Goal: Task Accomplishment & Management: Use online tool/utility

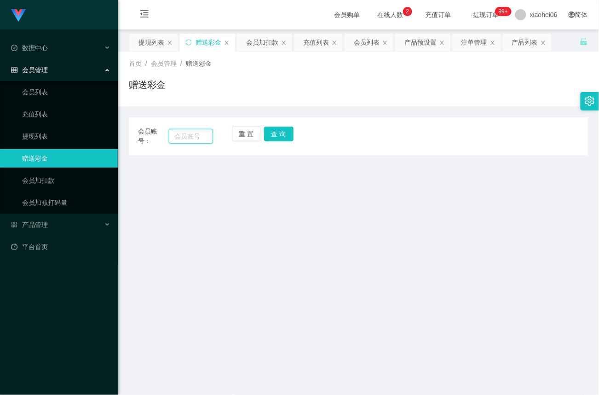
drag, startPoint x: 211, startPoint y: 131, endPoint x: 205, endPoint y: 138, distance: 9.1
click at [210, 131] on input "text" at bounding box center [191, 136] width 44 height 15
click at [197, 137] on input "text" at bounding box center [191, 136] width 44 height 15
click at [197, 135] on input "text" at bounding box center [191, 136] width 44 height 15
paste input "[PERSON_NAME]"
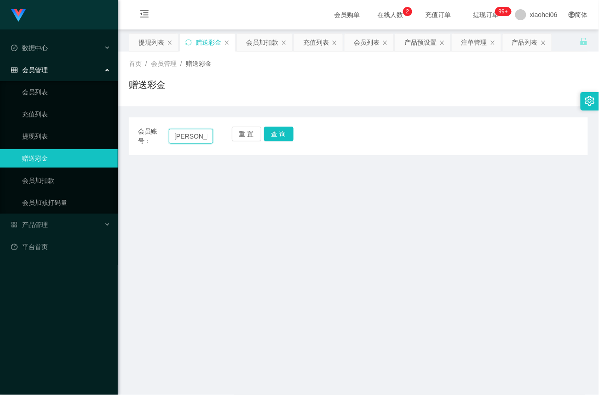
scroll to position [0, 15]
type input "[PERSON_NAME]"
click at [276, 137] on button "查 询" at bounding box center [278, 133] width 29 height 15
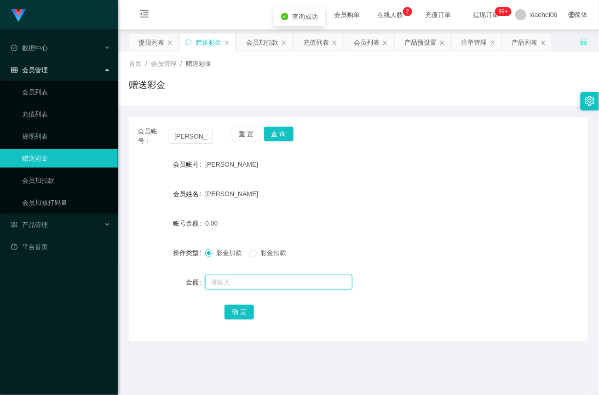
click at [258, 282] on input "text" at bounding box center [278, 281] width 147 height 15
type input "8"
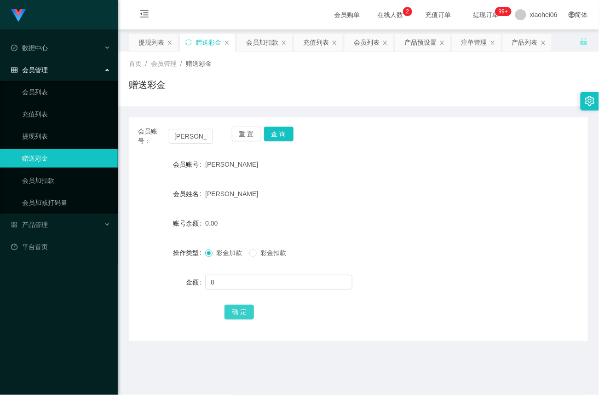
click at [234, 313] on button "确 定" at bounding box center [238, 311] width 29 height 15
click at [229, 282] on input "text" at bounding box center [278, 281] width 147 height 15
type input "7"
click at [244, 314] on button "确 定" at bounding box center [238, 311] width 29 height 15
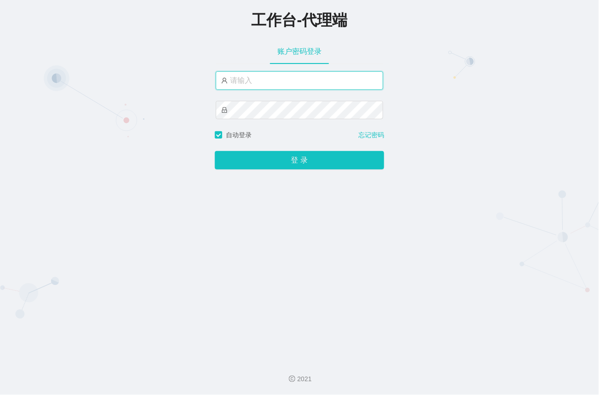
click at [318, 80] on input "text" at bounding box center [299, 80] width 167 height 18
click at [286, 80] on input "text" at bounding box center [299, 80] width 167 height 18
paste input "xiaohei06"
type input "xiaohei06"
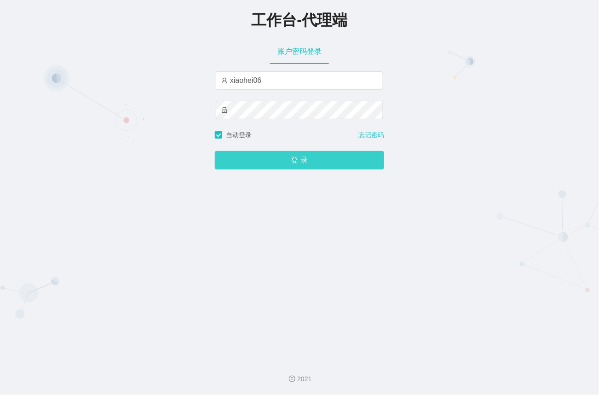
click at [319, 167] on button "登 录" at bounding box center [299, 160] width 169 height 18
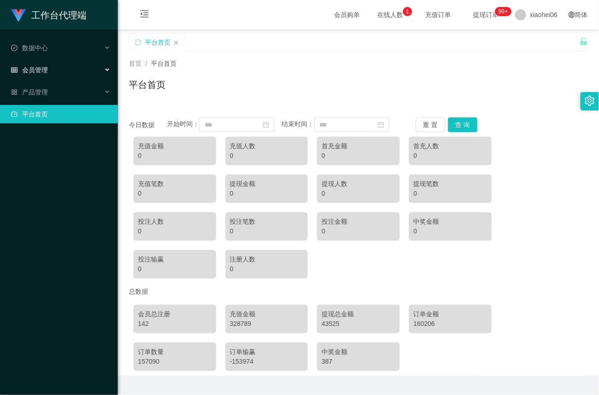
drag, startPoint x: 63, startPoint y: 65, endPoint x: 68, endPoint y: 89, distance: 24.1
click at [63, 65] on div "会员管理" at bounding box center [59, 70] width 118 height 18
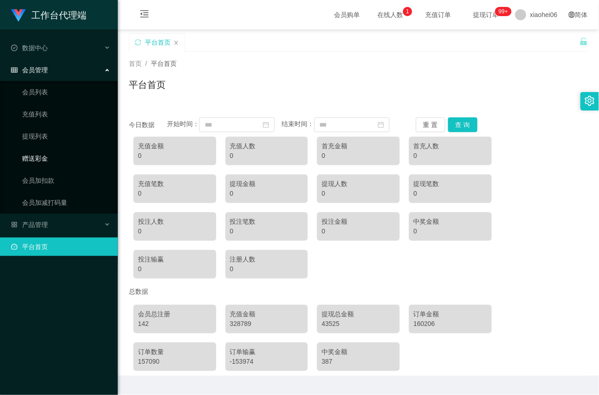
click at [37, 154] on link "赠送彩金" at bounding box center [66, 158] width 88 height 18
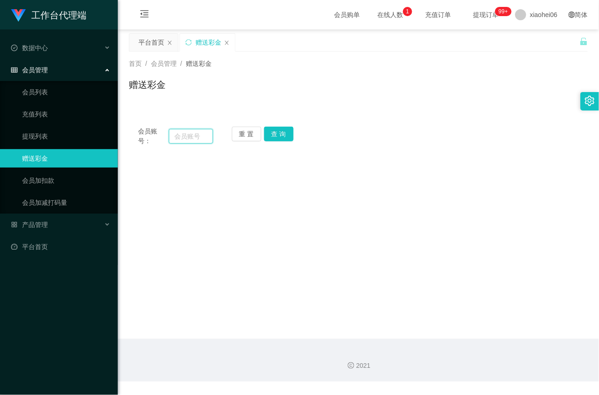
click at [177, 132] on input "text" at bounding box center [191, 136] width 44 height 15
paste input "81746041"
type input "81746041"
click at [272, 128] on button "查 询" at bounding box center [278, 133] width 29 height 15
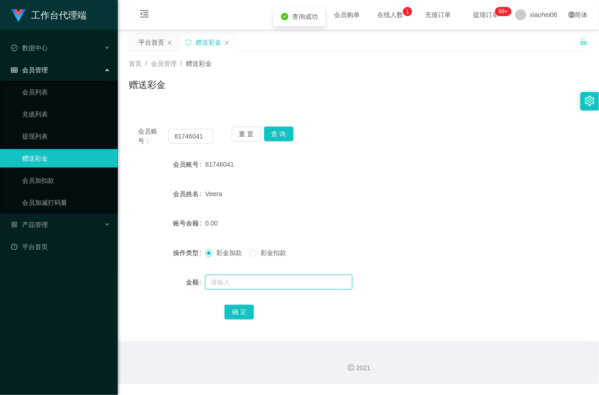
drag, startPoint x: 232, startPoint y: 282, endPoint x: 249, endPoint y: 287, distance: 17.7
click at [234, 283] on input "text" at bounding box center [278, 281] width 147 height 15
type input "15"
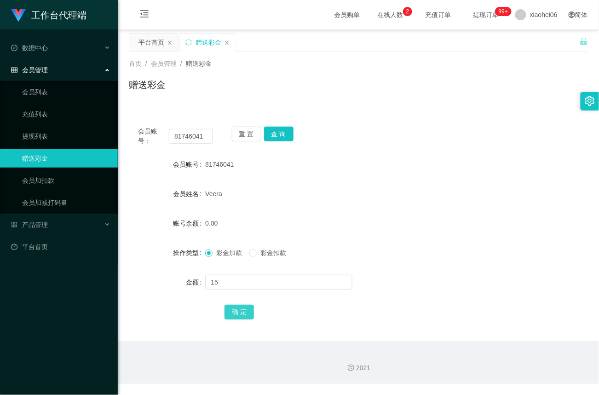
click at [238, 309] on button "确 定" at bounding box center [238, 311] width 29 height 15
drag, startPoint x: 204, startPoint y: 131, endPoint x: 84, endPoint y: 126, distance: 120.6
click at [81, 126] on section "工作台代理端 数据中心 会员管理 会员列表 充值列表 提现列表 赠送彩金 会员加扣款 会员加减打码量 产品管理 平台首页 保存配置 重置配置 整体风格设置 主…" at bounding box center [299, 191] width 599 height 383
paste input "[PERSON_NAME]"
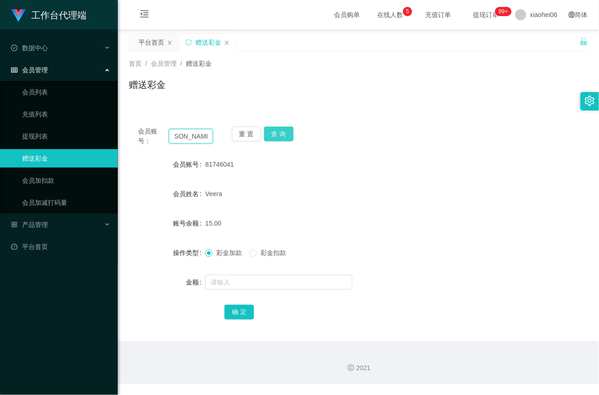
type input "[PERSON_NAME]"
click at [289, 135] on button "查 询" at bounding box center [278, 133] width 29 height 15
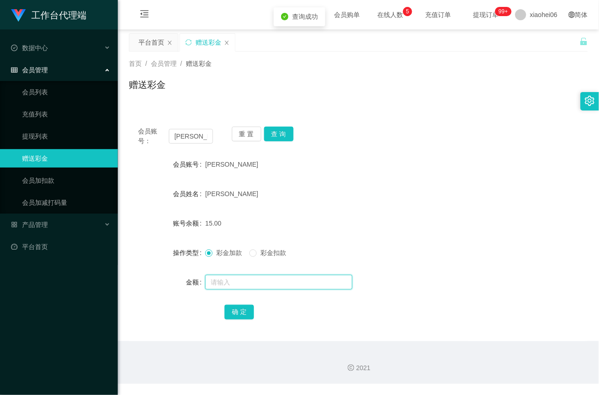
click at [234, 284] on input "text" at bounding box center [278, 281] width 147 height 15
type input "8"
drag, startPoint x: 234, startPoint y: 310, endPoint x: 245, endPoint y: 302, distance: 13.4
click at [234, 310] on button "确 定" at bounding box center [238, 311] width 29 height 15
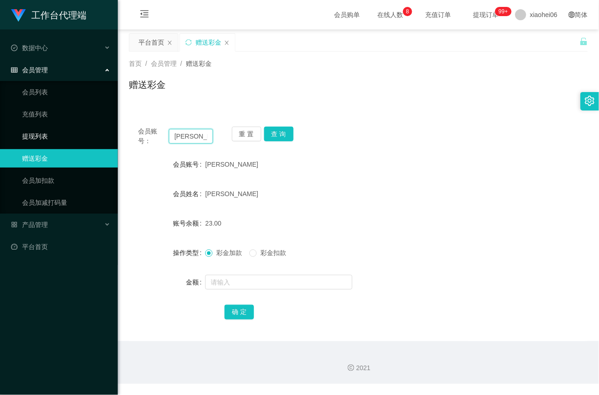
drag, startPoint x: 210, startPoint y: 137, endPoint x: 102, endPoint y: 137, distance: 107.6
click at [101, 136] on section "工作台代理端 数据中心 会员管理 会员列表 充值列表 提现列表 赠送彩金 会员加扣款 会员加减打码量 产品管理 平台首页 保存配置 重置配置 整体风格设置 主…" at bounding box center [299, 191] width 599 height 383
type input "onio"
drag, startPoint x: 199, startPoint y: 136, endPoint x: 74, endPoint y: 127, distance: 125.4
click at [74, 127] on section "工作台代理端 数据中心 会员管理 会员列表 充值列表 提现列表 赠送彩金 会员加扣款 会员加减打码量 产品管理 平台首页 保存配置 重置配置 整体风格设置 主…" at bounding box center [299, 191] width 599 height 383
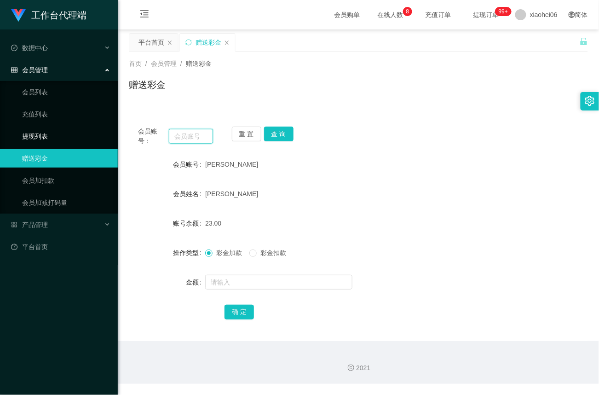
paste input "81746041"
type input "81746041"
drag, startPoint x: 275, startPoint y: 132, endPoint x: 280, endPoint y: 168, distance: 35.7
click at [275, 132] on button "查 询" at bounding box center [278, 133] width 29 height 15
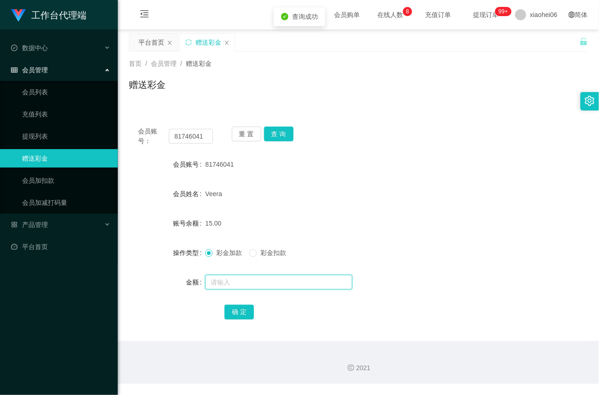
click at [252, 280] on input "text" at bounding box center [278, 281] width 147 height 15
type input "8"
click at [240, 310] on button "确 定" at bounding box center [238, 311] width 29 height 15
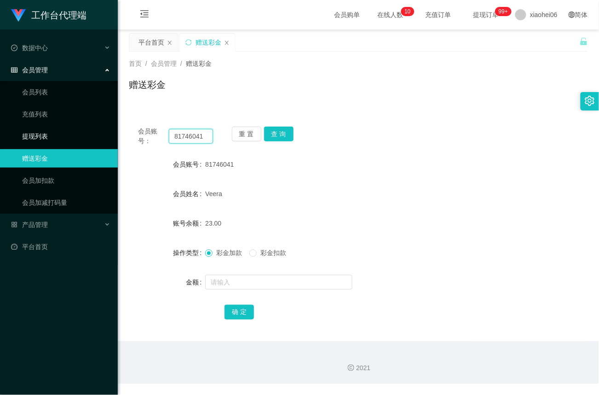
drag, startPoint x: 210, startPoint y: 135, endPoint x: 65, endPoint y: 138, distance: 144.9
click at [65, 138] on section "工作台代理端 数据中心 会员管理 会员列表 充值列表 提现列表 赠送彩金 会员加扣款 会员加减打码量 产品管理 平台首页 保存配置 重置配置 整体风格设置 主…" at bounding box center [299, 191] width 599 height 383
click at [279, 132] on button "查 询" at bounding box center [278, 133] width 29 height 15
click at [46, 140] on link "提现列表" at bounding box center [66, 136] width 88 height 18
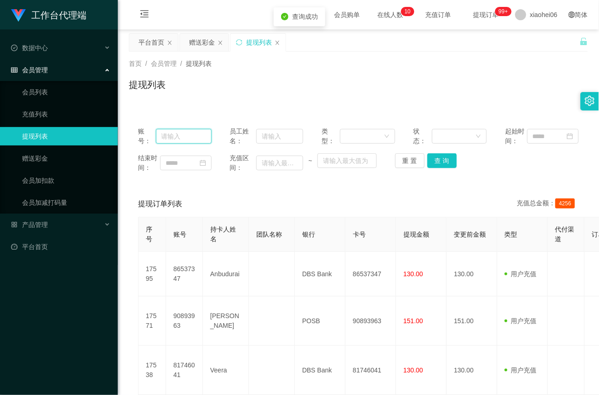
click at [187, 137] on input "text" at bounding box center [184, 136] width 56 height 15
paste input "81746041"
type input "81746041"
click at [445, 166] on button "查 询" at bounding box center [441, 160] width 29 height 15
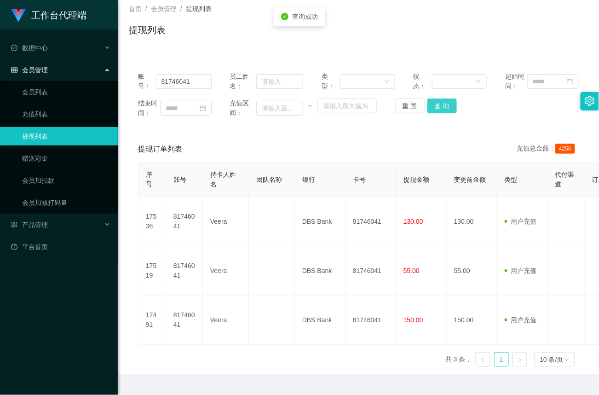
scroll to position [59, 0]
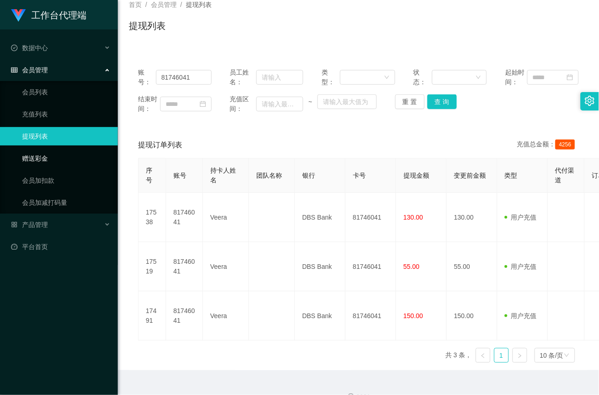
click at [45, 159] on link "赠送彩金" at bounding box center [66, 158] width 88 height 18
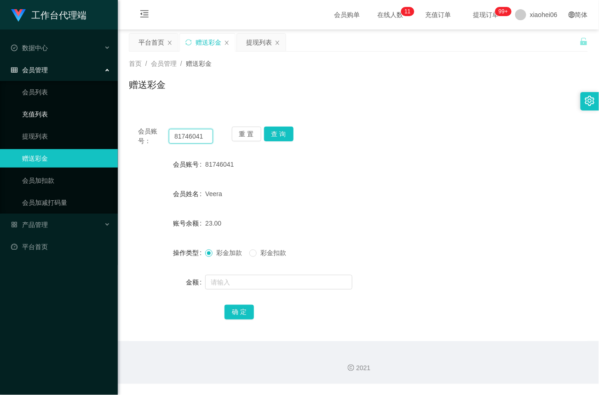
drag, startPoint x: 210, startPoint y: 137, endPoint x: 8, endPoint y: 120, distance: 202.5
click at [8, 120] on section "工作台代理端 数据中心 会员管理 会员列表 充值列表 提现列表 赠送彩金 会员加扣款 会员加减打码量 产品管理 平台首页 保存配置 重置配置 整体风格设置 主…" at bounding box center [299, 191] width 599 height 383
paste input "[PERSON_NAME]"
type input "[PERSON_NAME]"
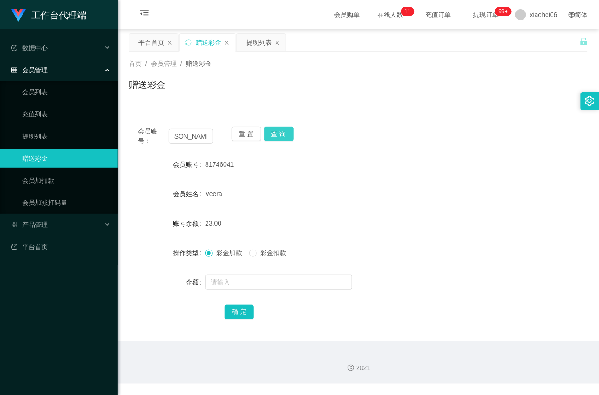
drag, startPoint x: 274, startPoint y: 135, endPoint x: 271, endPoint y: 151, distance: 16.1
click at [274, 135] on button "查 询" at bounding box center [278, 133] width 29 height 15
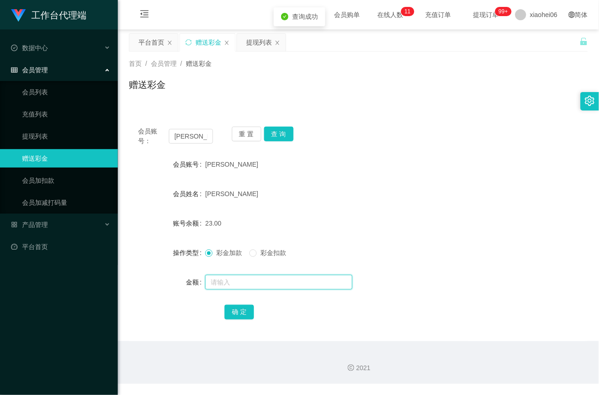
click at [238, 286] on input "text" at bounding box center [278, 281] width 147 height 15
type input "8"
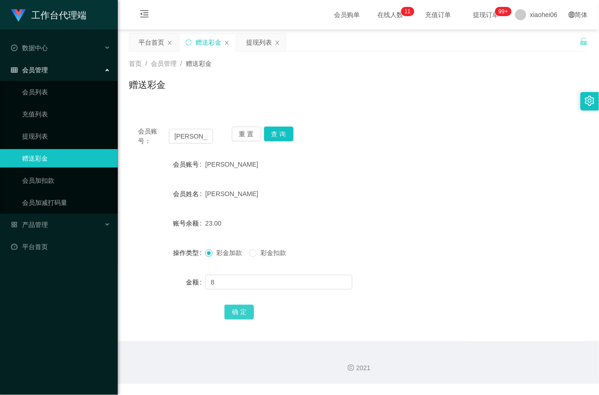
drag, startPoint x: 240, startPoint y: 311, endPoint x: 247, endPoint y: 308, distance: 8.0
click at [240, 311] on button "确 定" at bounding box center [238, 311] width 29 height 15
drag, startPoint x: 212, startPoint y: 136, endPoint x: 64, endPoint y: 140, distance: 147.2
click at [64, 140] on section "工作台代理端 数据中心 会员管理 会员列表 充值列表 提现列表 赠送彩金 会员加扣款 会员加减打码量 产品管理 平台首页 保存配置 重置配置 整体风格设置 主…" at bounding box center [299, 191] width 599 height 383
type input "onio"
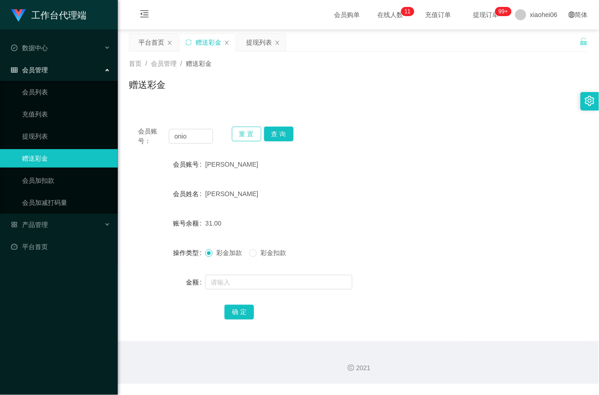
drag, startPoint x: 245, startPoint y: 137, endPoint x: 246, endPoint y: 143, distance: 7.0
click at [245, 137] on button "重 置" at bounding box center [246, 133] width 29 height 15
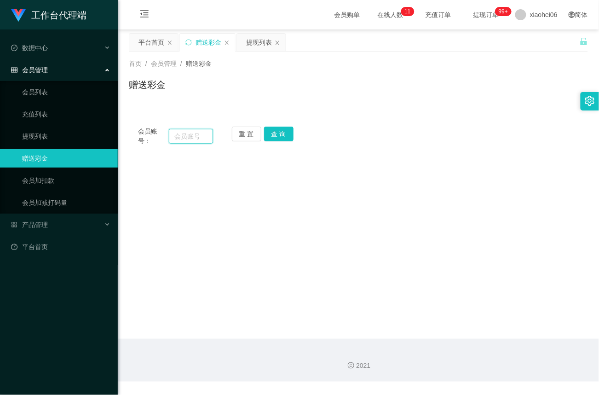
click at [190, 138] on input "text" at bounding box center [191, 136] width 44 height 15
paste input "81746041"
type input "81746041"
drag, startPoint x: 287, startPoint y: 139, endPoint x: 287, endPoint y: 144, distance: 5.5
click at [287, 140] on button "查 询" at bounding box center [278, 133] width 29 height 15
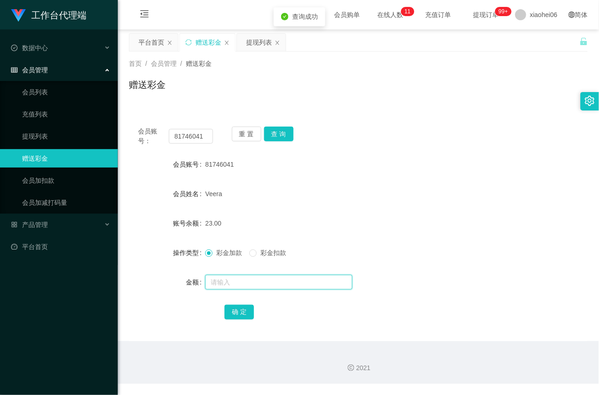
click at [223, 282] on input "text" at bounding box center [278, 281] width 147 height 15
type input "8"
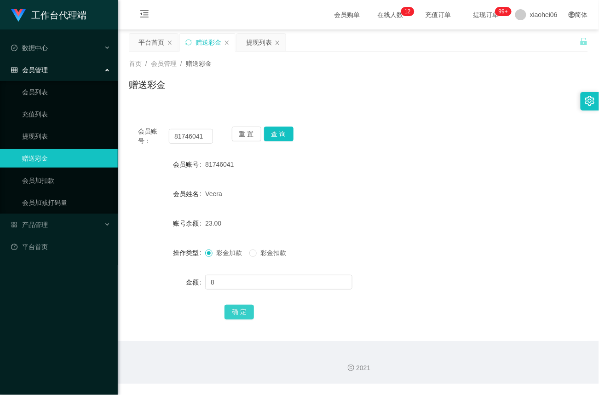
click at [240, 308] on button "确 定" at bounding box center [238, 311] width 29 height 15
click at [290, 134] on button "查 询" at bounding box center [278, 133] width 29 height 15
drag, startPoint x: 248, startPoint y: 133, endPoint x: 239, endPoint y: 138, distance: 10.5
click at [247, 133] on button "重 置" at bounding box center [246, 133] width 29 height 15
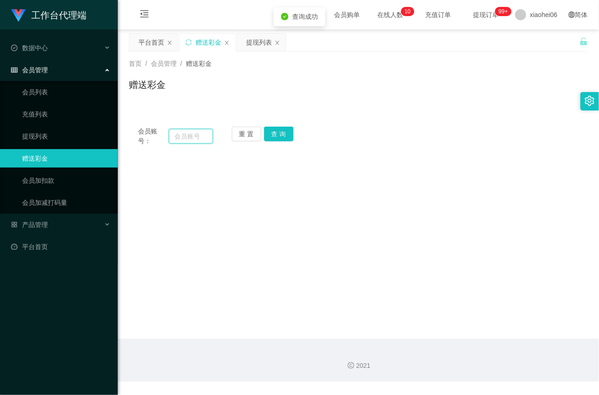
click at [198, 138] on input "text" at bounding box center [191, 136] width 44 height 15
paste input "[PERSON_NAME]"
type input "[PERSON_NAME]"
click at [279, 137] on button "查 询" at bounding box center [278, 133] width 29 height 15
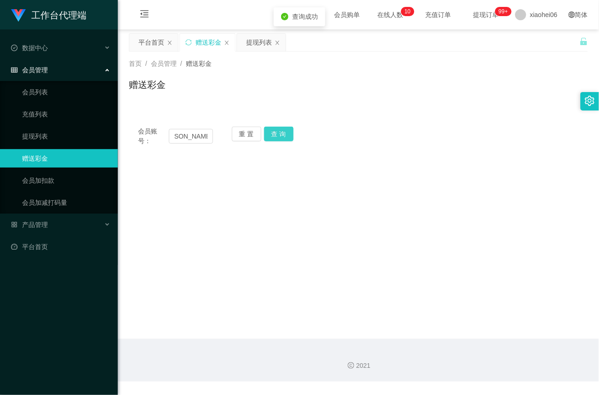
scroll to position [0, 0]
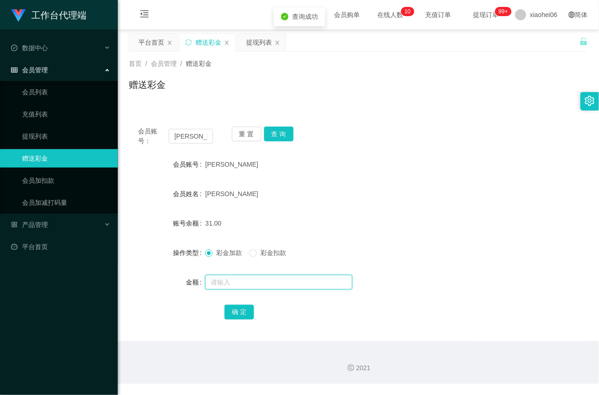
click at [237, 285] on input "text" at bounding box center [278, 281] width 147 height 15
type input "8"
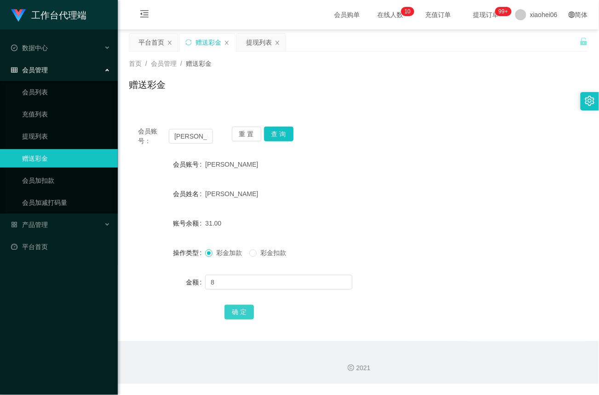
click at [236, 309] on button "确 定" at bounding box center [238, 311] width 29 height 15
